Goal: Information Seeking & Learning: Learn about a topic

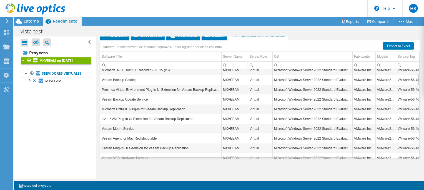
scroll to position [72, 0]
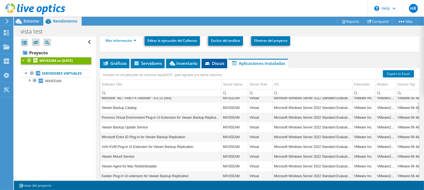
click at [212, 64] on span "Discos" at bounding box center [215, 63] width 20 height 6
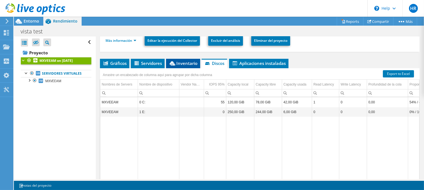
click at [187, 63] on span "Inventario" at bounding box center [183, 63] width 29 height 6
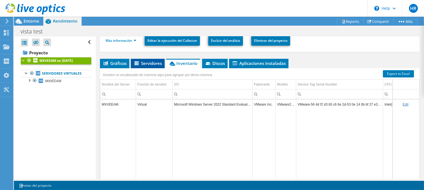
click at [152, 64] on span "Servidores" at bounding box center [148, 63] width 28 height 6
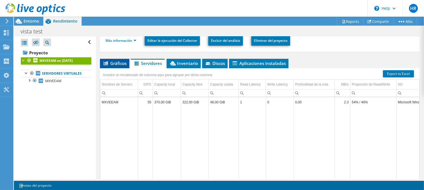
click at [122, 61] on span "Gráficos" at bounding box center [115, 63] width 24 height 6
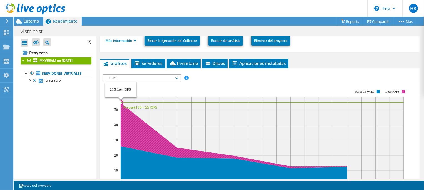
scroll to position [100, 0]
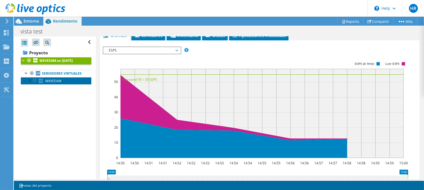
click at [53, 84] on link "MXVEEAM" at bounding box center [56, 80] width 71 height 7
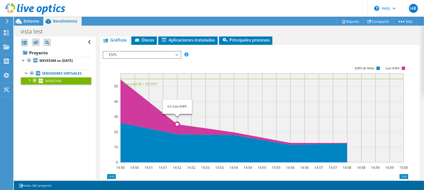
scroll to position [72, 0]
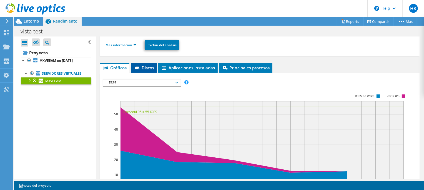
click at [145, 63] on li "Discos" at bounding box center [144, 67] width 26 height 9
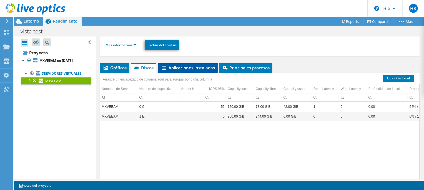
click at [177, 65] on span "Aplicaciones instaladas" at bounding box center [188, 68] width 54 height 6
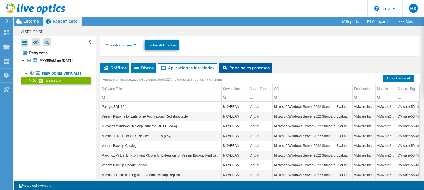
click at [233, 65] on span "Principales procesos" at bounding box center [246, 68] width 48 height 6
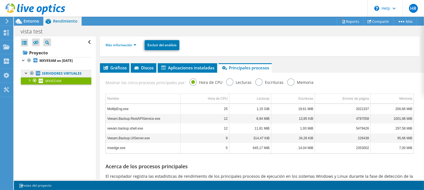
click at [56, 74] on link "Servidores virtuales" at bounding box center [56, 73] width 71 height 7
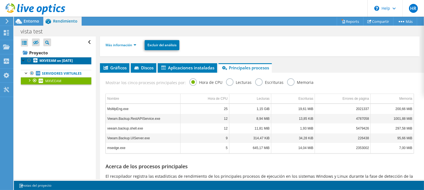
click at [51, 61] on b "MXVEEAM on [DATE]" at bounding box center [55, 60] width 33 height 5
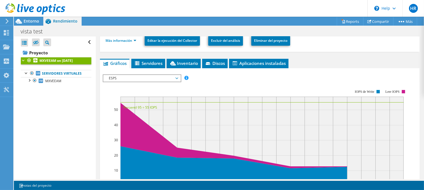
click at [328, 77] on div "ESPS Disk Throughput Tamaño de E/S Latencia Profundidad de la cola Porcentaje d…" at bounding box center [260, 78] width 314 height 8
